Goal: Book appointment/travel/reservation

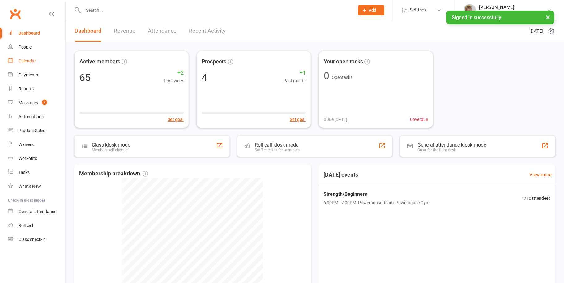
click at [48, 59] on link "Calendar" at bounding box center [36, 61] width 57 height 14
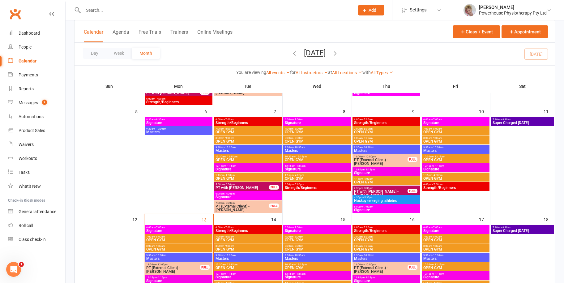
scroll to position [155, 0]
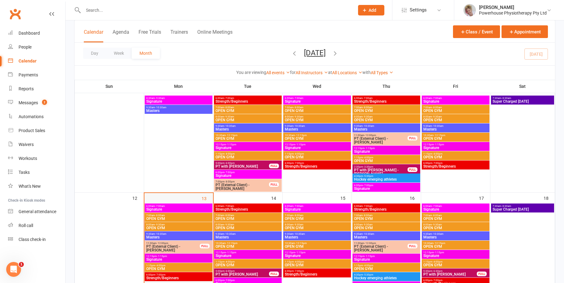
click at [201, 200] on div "13" at bounding box center [178, 247] width 69 height 108
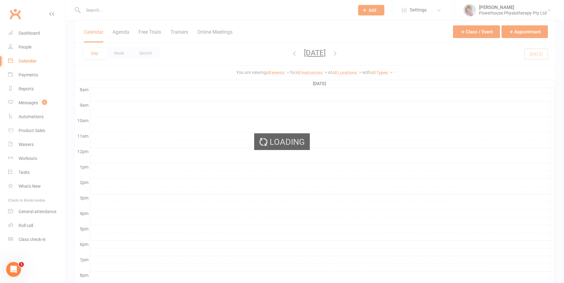
scroll to position [0, 0]
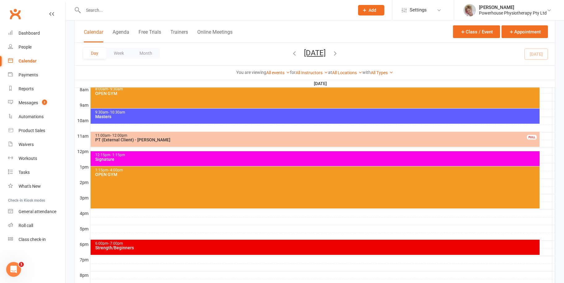
click at [153, 245] on div "6:00pm - 7:00pm" at bounding box center [317, 244] width 444 height 4
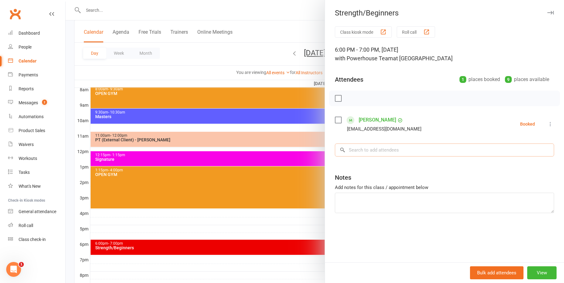
click at [394, 149] on input "search" at bounding box center [444, 150] width 219 height 13
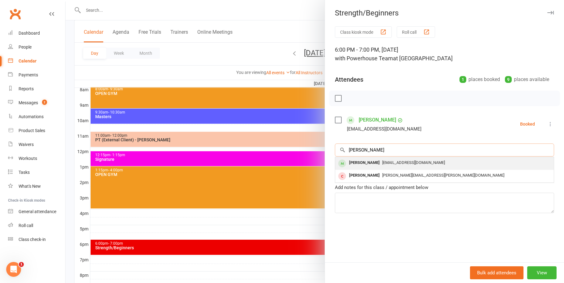
type input "[PERSON_NAME]"
click at [390, 165] on div "[EMAIL_ADDRESS][DOMAIN_NAME]" at bounding box center [445, 162] width 214 height 9
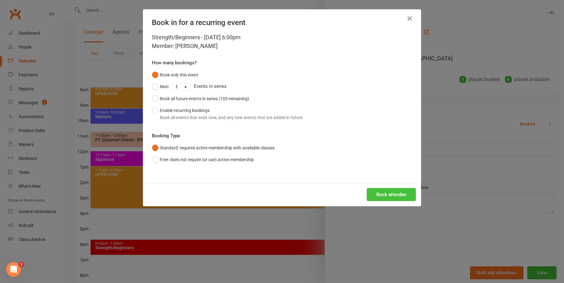
click at [377, 190] on button "Book attendee" at bounding box center [391, 194] width 49 height 13
